Goal: Task Accomplishment & Management: Manage account settings

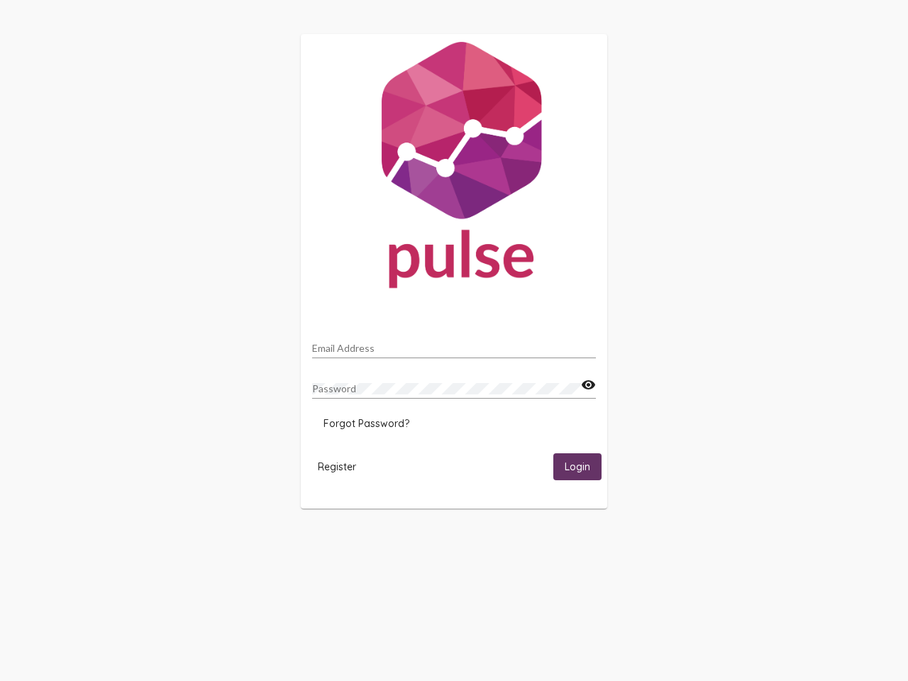
click at [454, 344] on input "Email Address" at bounding box center [454, 348] width 284 height 11
click at [588, 385] on mat-icon "visibility" at bounding box center [588, 385] width 15 height 17
click at [366, 423] on span "Forgot Password?" at bounding box center [366, 423] width 86 height 13
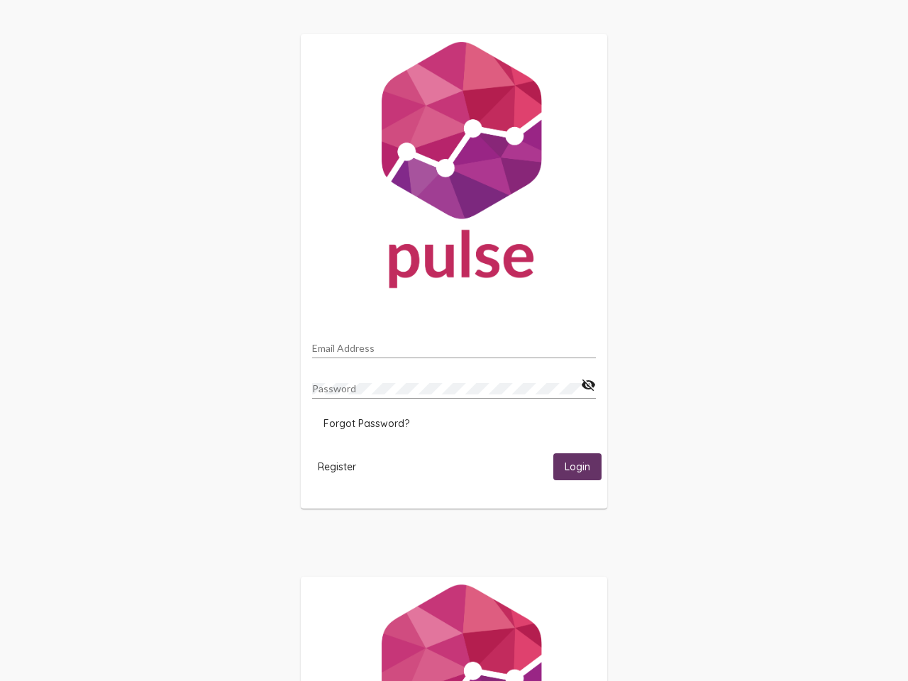
click at [337, 466] on span "Register" at bounding box center [337, 466] width 38 height 13
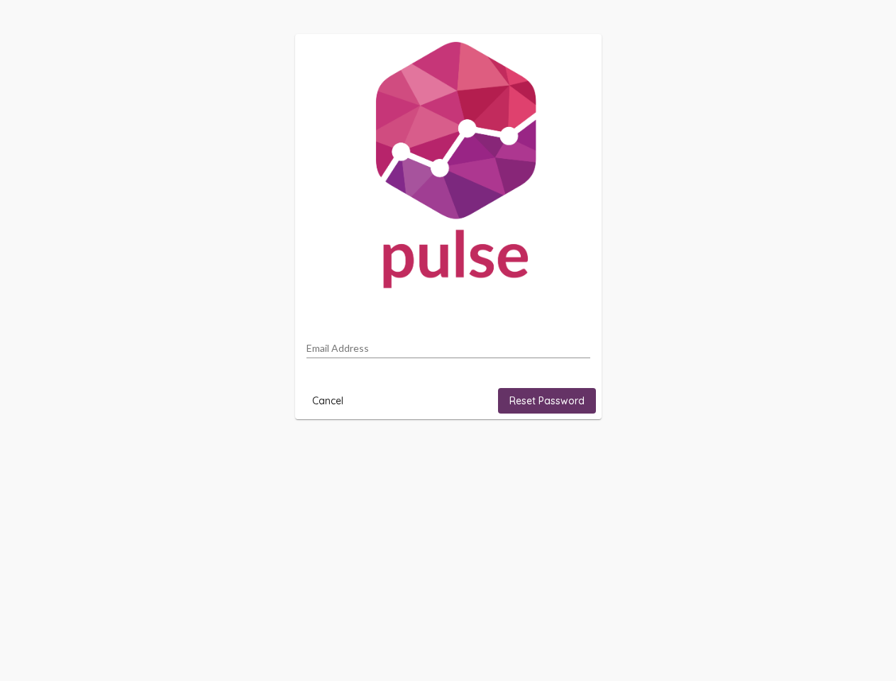
click at [577, 453] on html "Email Address Cancel Reset Password" at bounding box center [448, 226] width 896 height 453
